Goal: Information Seeking & Learning: Learn about a topic

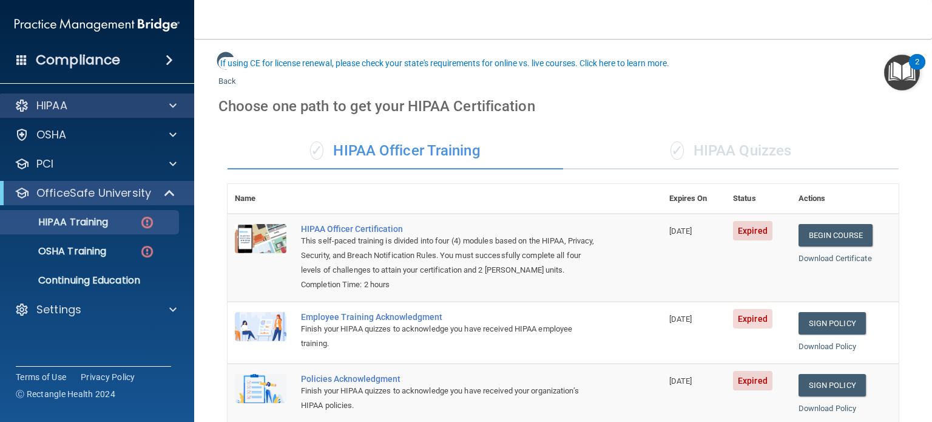
scroll to position [61, 0]
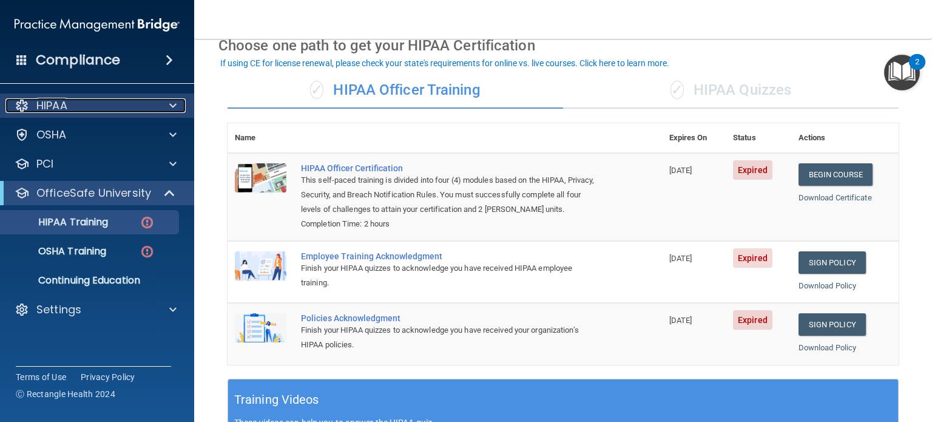
drag, startPoint x: 54, startPoint y: 99, endPoint x: 59, endPoint y: 104, distance: 7.3
click at [54, 99] on p "HIPAA" at bounding box center [51, 105] width 31 height 15
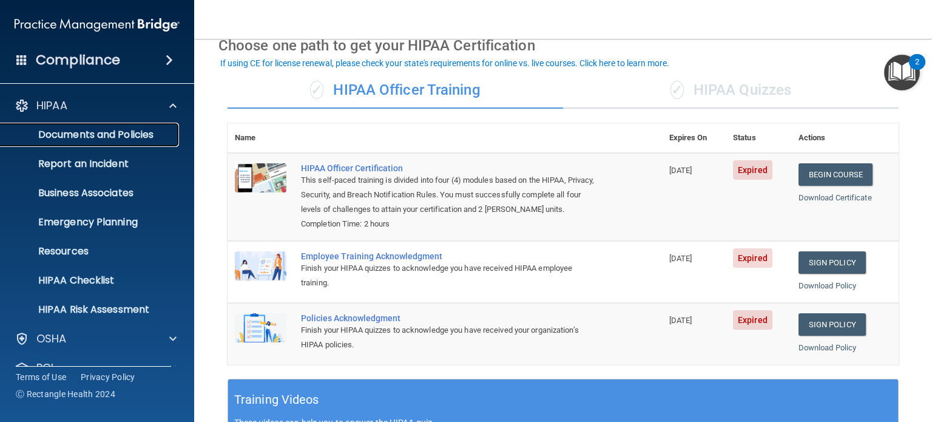
click at [133, 140] on link "Documents and Policies" at bounding box center [83, 135] width 191 height 24
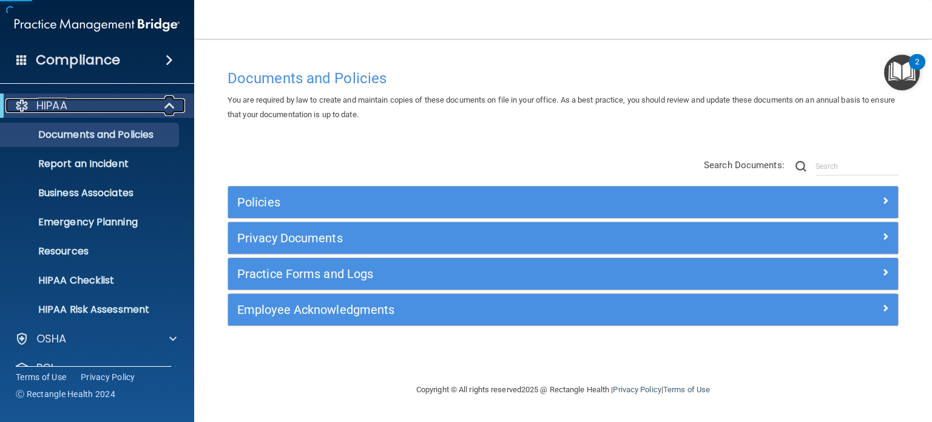
click at [171, 106] on span at bounding box center [171, 105] width 10 height 15
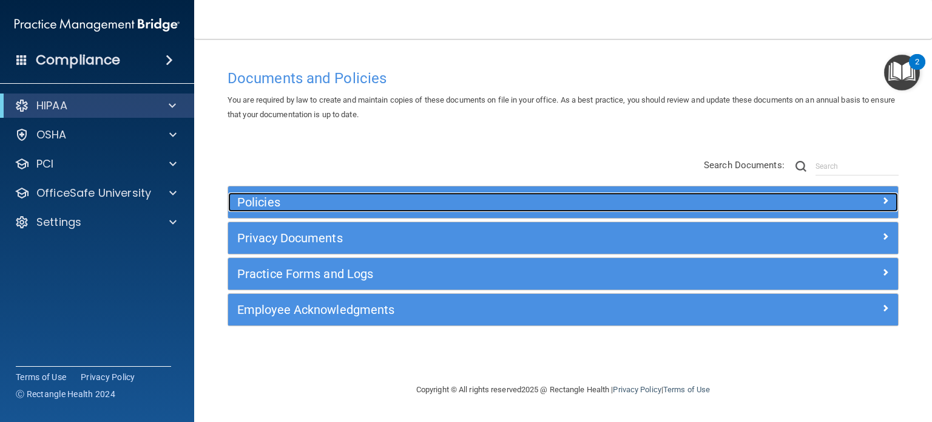
click at [496, 206] on h5 "Policies" at bounding box center [479, 201] width 484 height 13
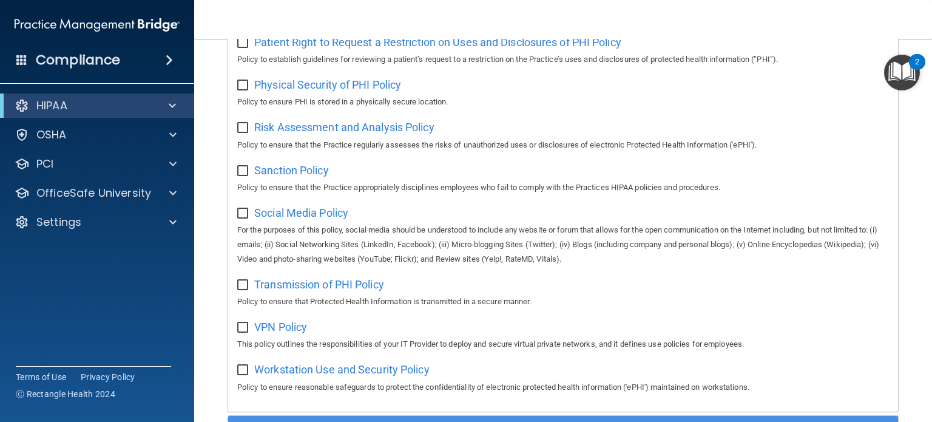
scroll to position [979, 0]
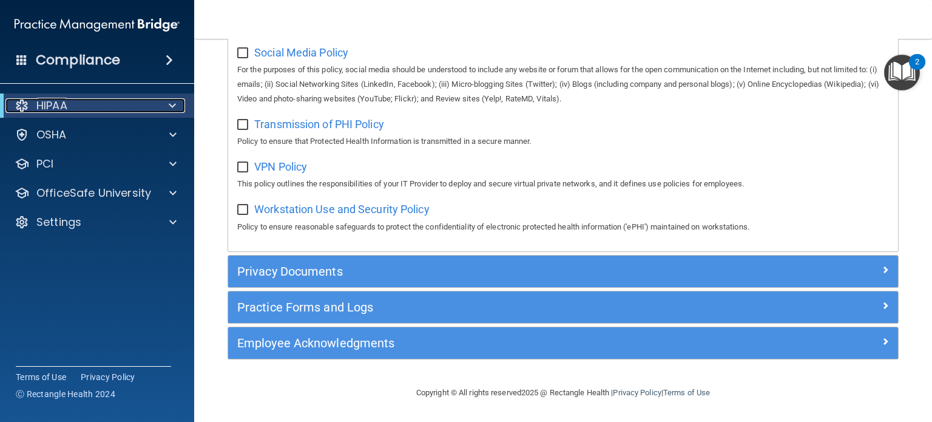
click at [177, 110] on div at bounding box center [170, 105] width 30 height 15
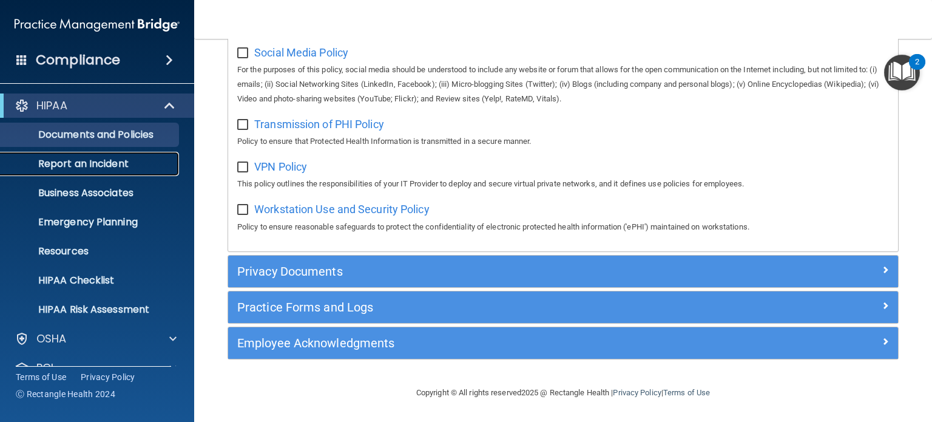
click at [106, 168] on p "Report an Incident" at bounding box center [91, 164] width 166 height 12
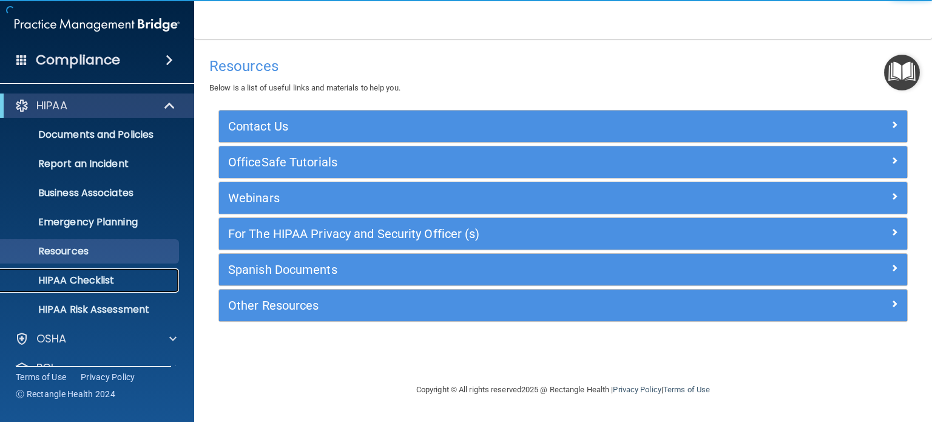
click at [107, 274] on p "HIPAA Checklist" at bounding box center [91, 280] width 166 height 12
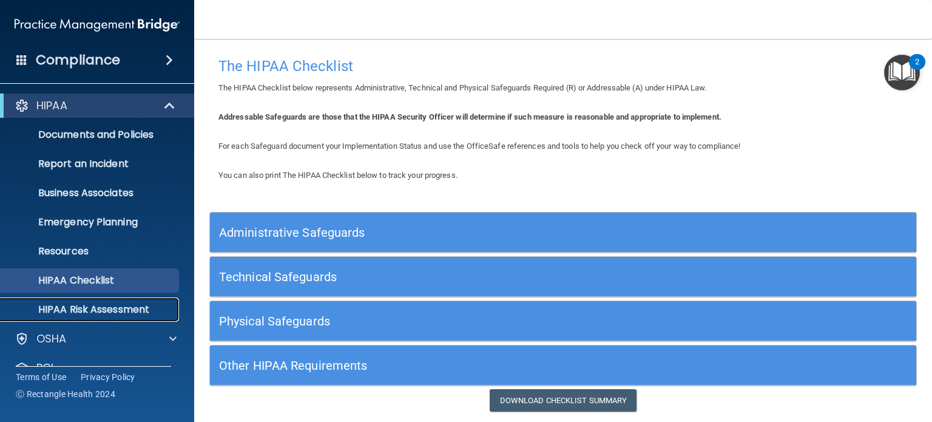
click at [119, 309] on p "HIPAA Risk Assessment" at bounding box center [91, 309] width 166 height 12
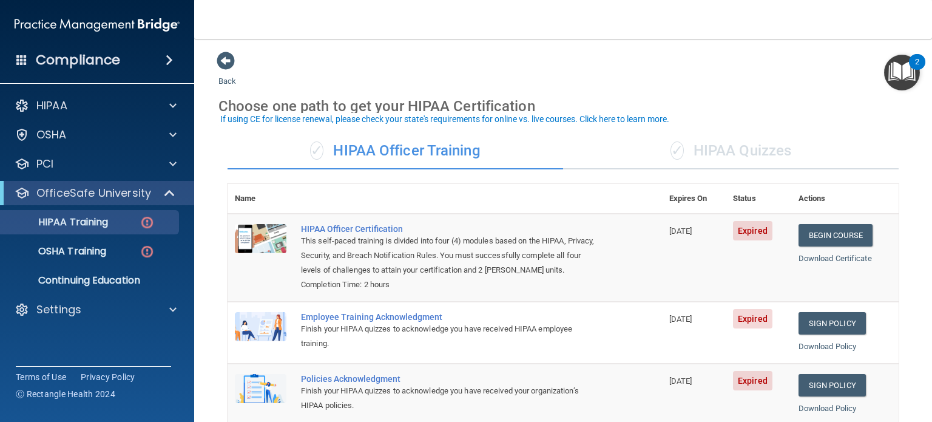
scroll to position [121, 0]
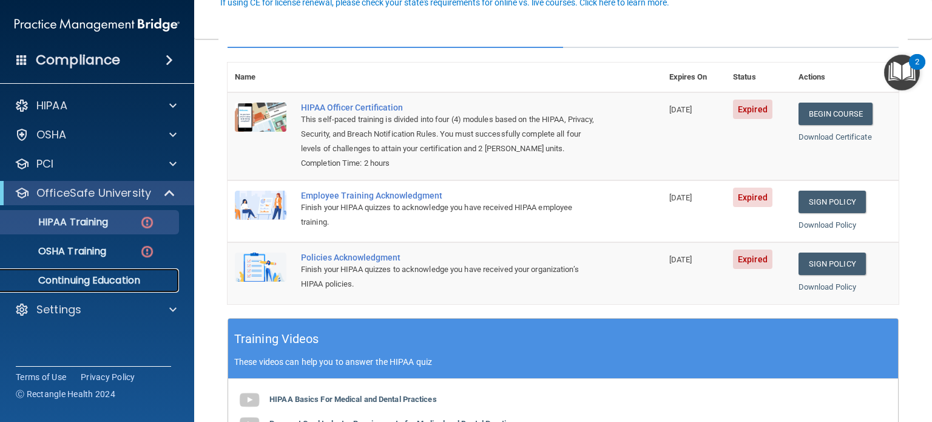
click at [121, 283] on p "Continuing Education" at bounding box center [91, 280] width 166 height 12
